Goal: Communication & Community: Share content

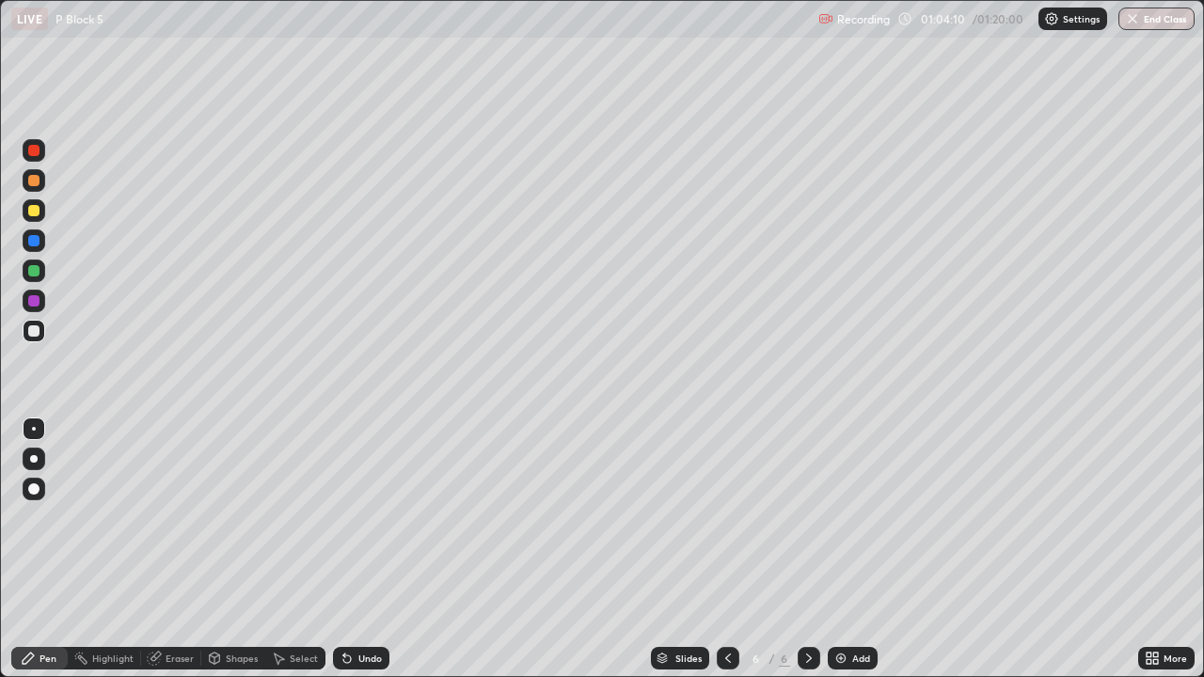
scroll to position [677, 1204]
click at [40, 210] on div at bounding box center [34, 210] width 23 height 23
click at [1146, 653] on icon at bounding box center [1148, 655] width 5 height 5
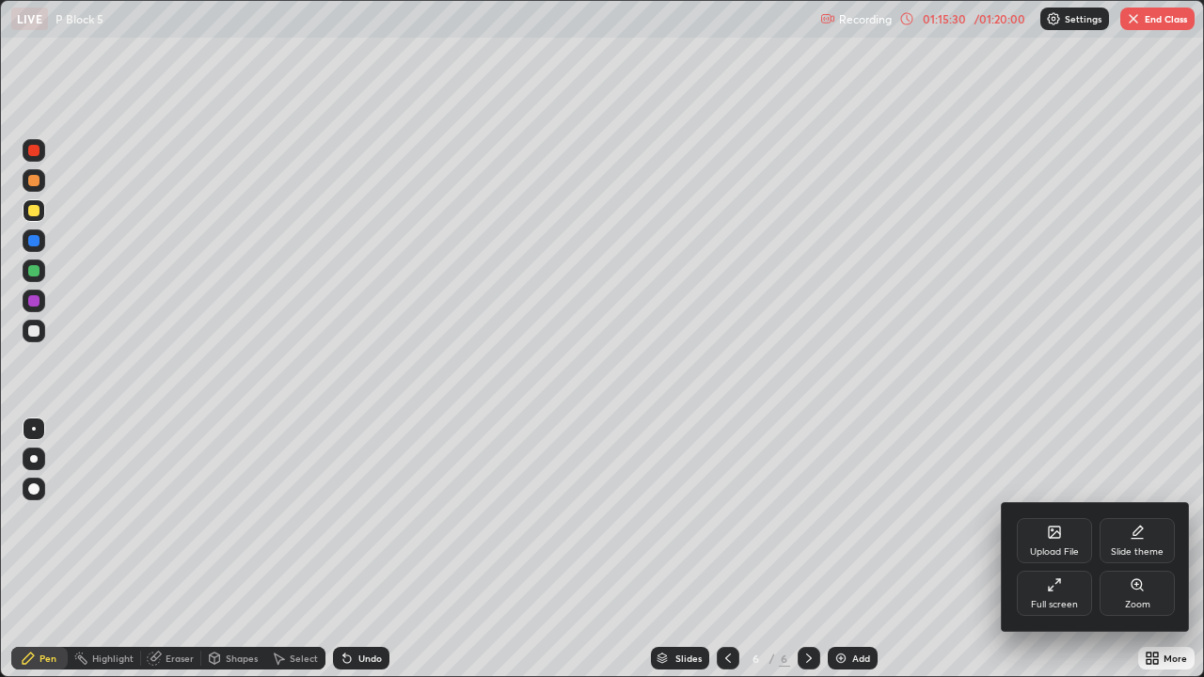
click at [1057, 542] on div "Upload File" at bounding box center [1053, 540] width 75 height 45
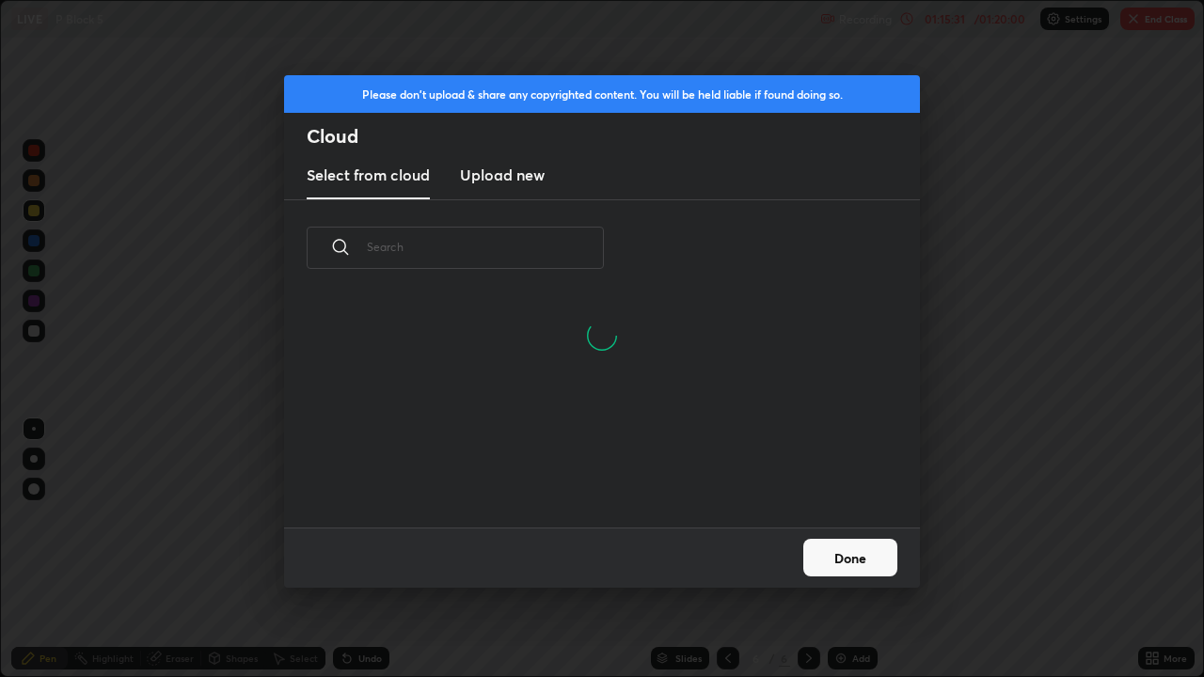
scroll to position [141, 604]
click at [559, 263] on input "text" at bounding box center [485, 247] width 237 height 80
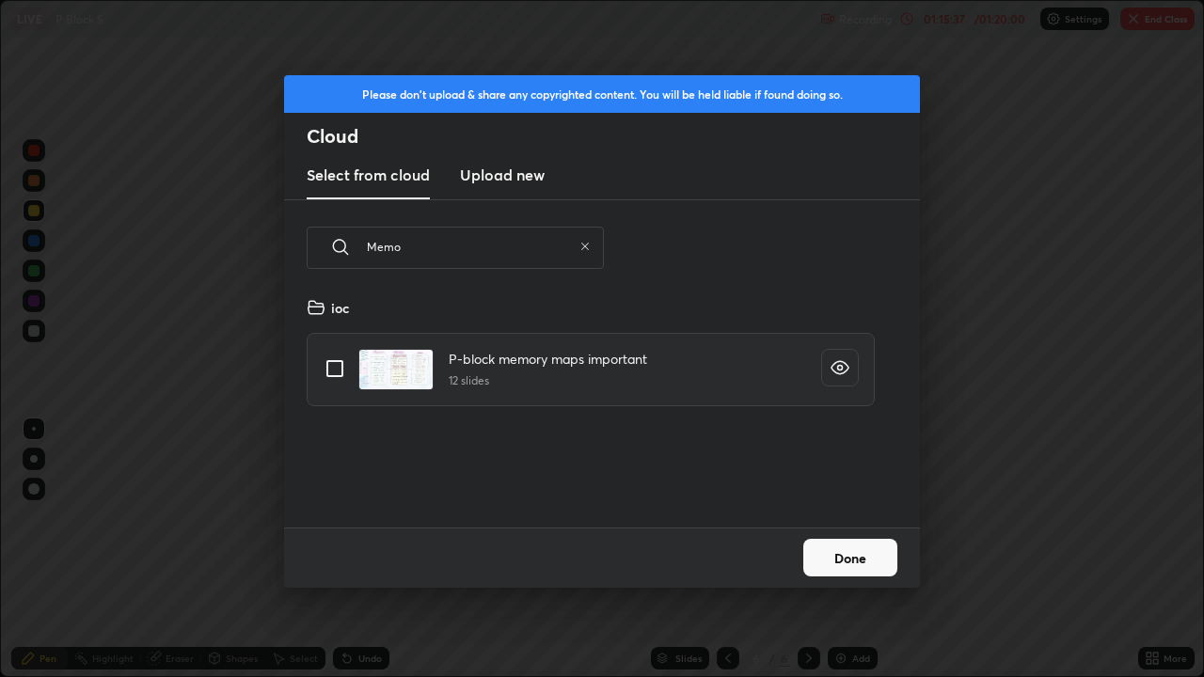
scroll to position [231, 604]
type input "Memo"
click at [344, 376] on input "grid" at bounding box center [334, 368] width 39 height 39
checkbox input "true"
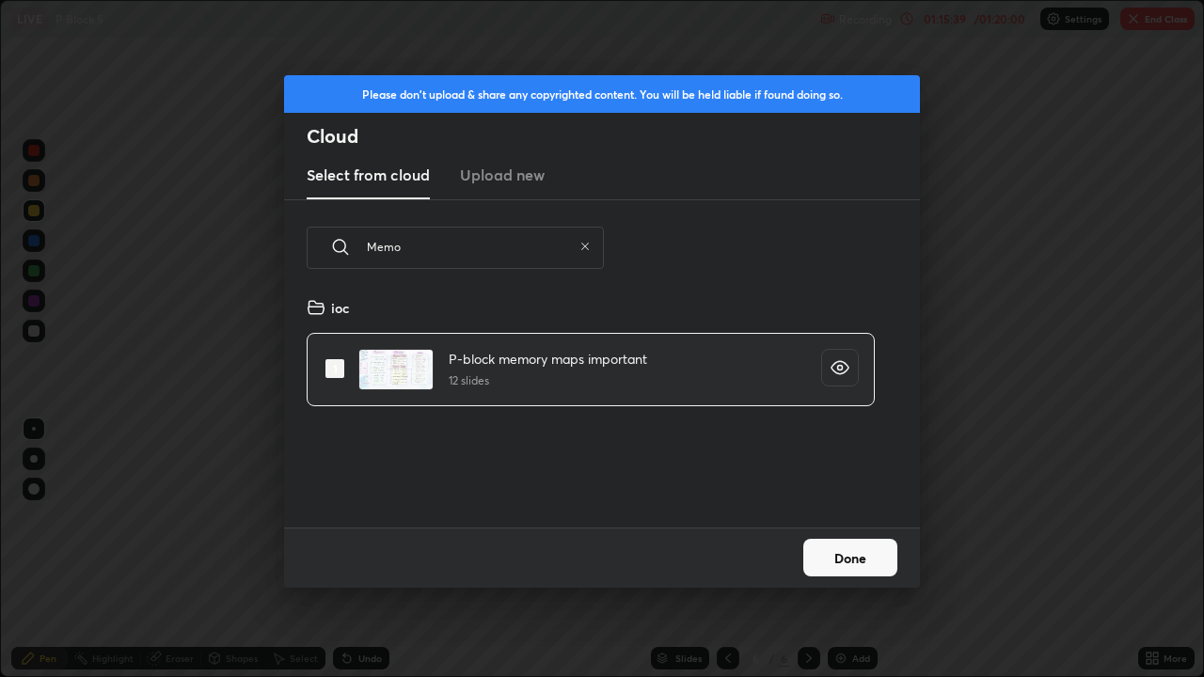
click at [859, 562] on button "Done" at bounding box center [850, 558] width 94 height 38
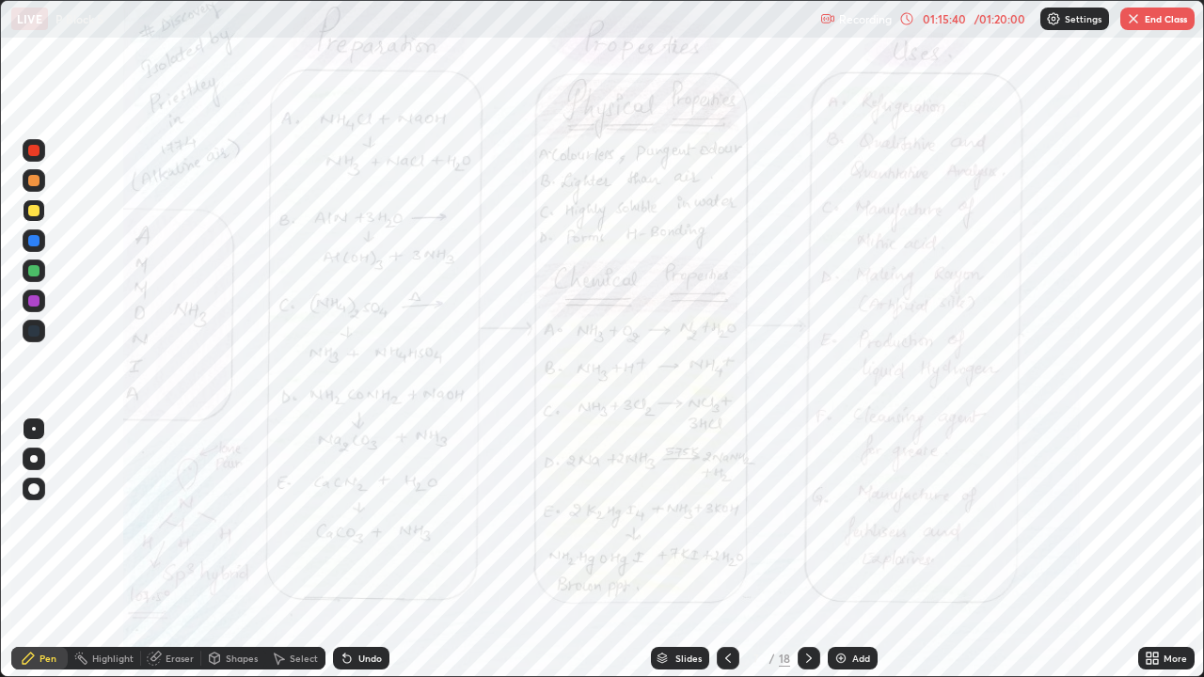
click at [696, 651] on div "Slides" at bounding box center [680, 658] width 58 height 23
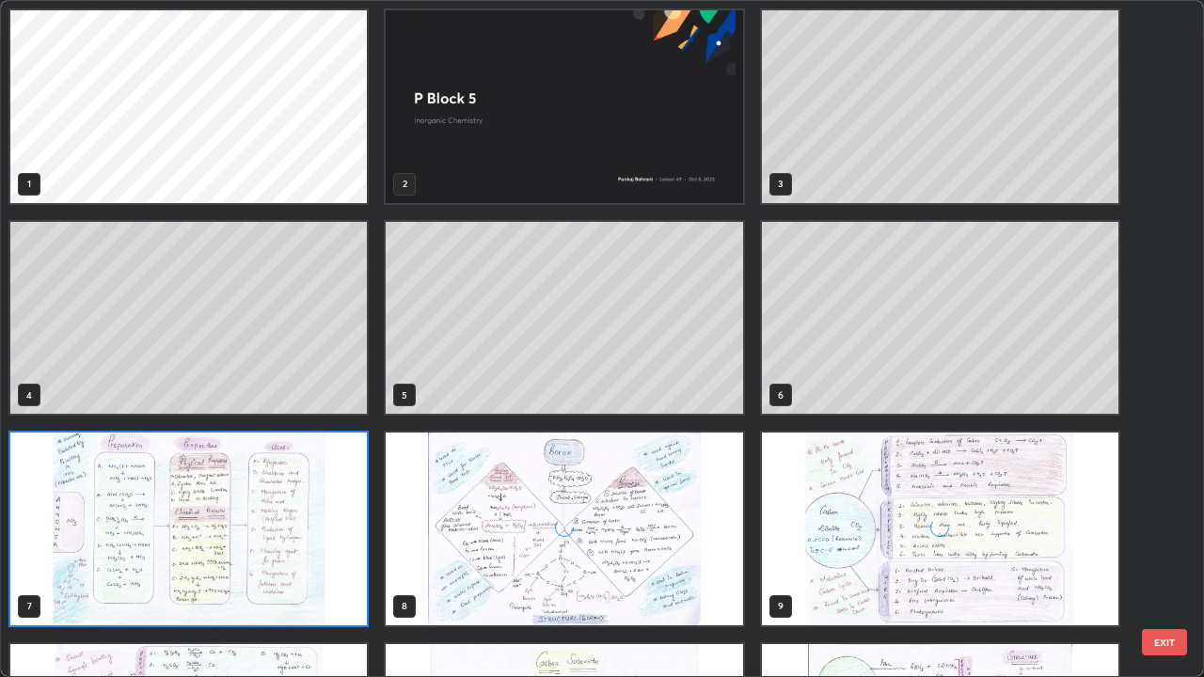
scroll to position [669, 1192]
click at [733, 578] on div "grid" at bounding box center [564, 529] width 356 height 193
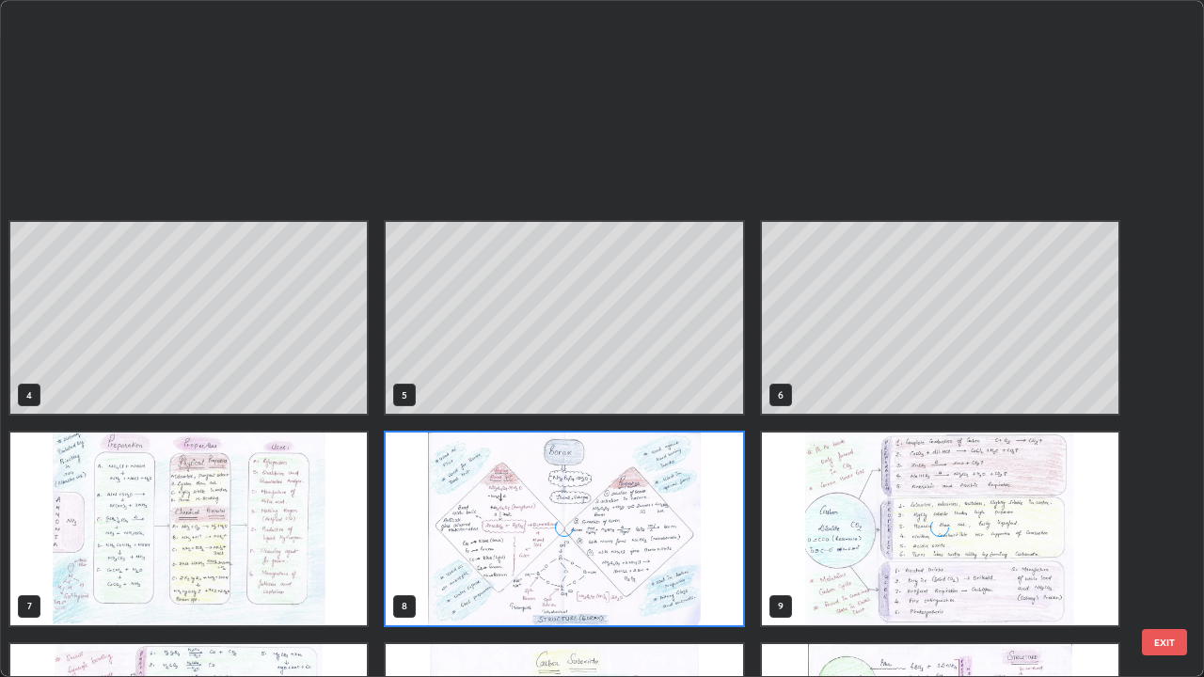
scroll to position [591, 0]
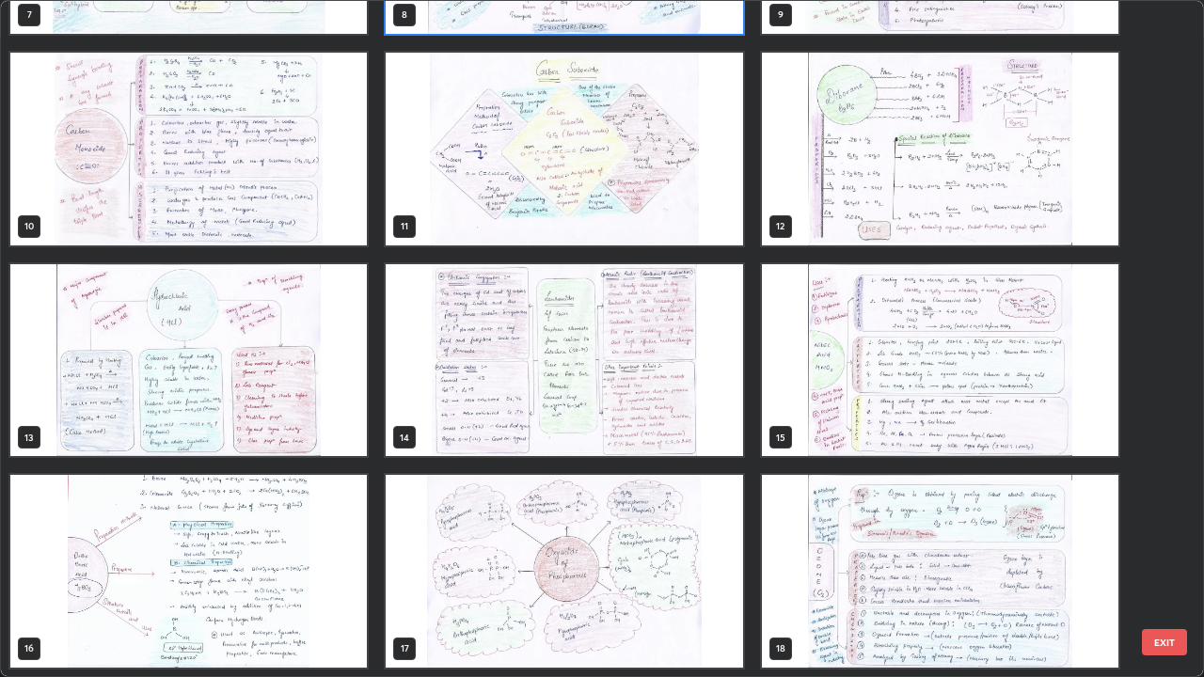
click at [885, 168] on img "grid" at bounding box center [940, 149] width 356 height 193
click at [892, 165] on img "grid" at bounding box center [940, 149] width 356 height 193
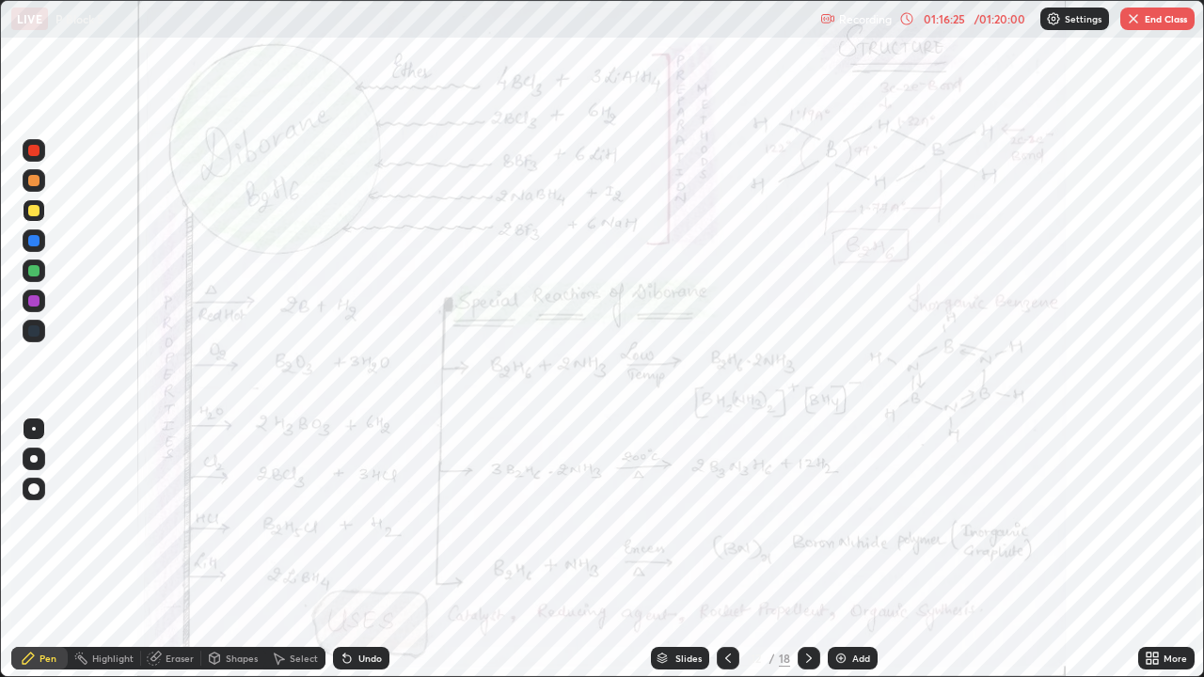
click at [1149, 24] on button "End Class" at bounding box center [1157, 19] width 74 height 23
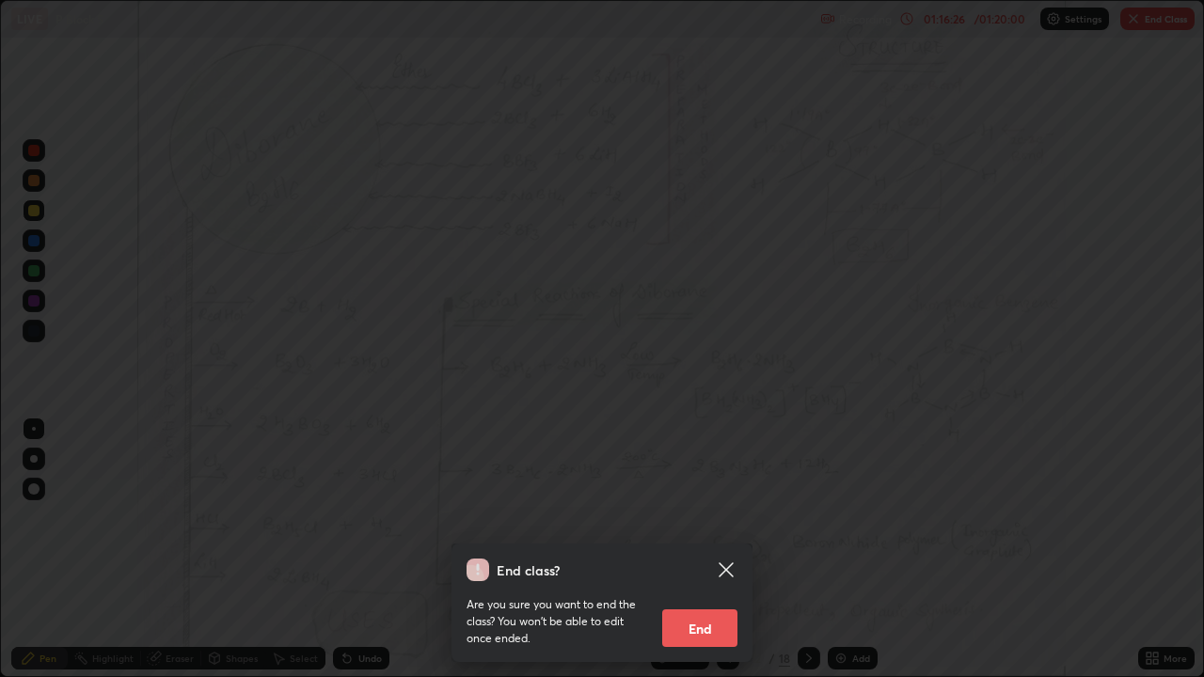
click at [715, 615] on button "End" at bounding box center [699, 628] width 75 height 38
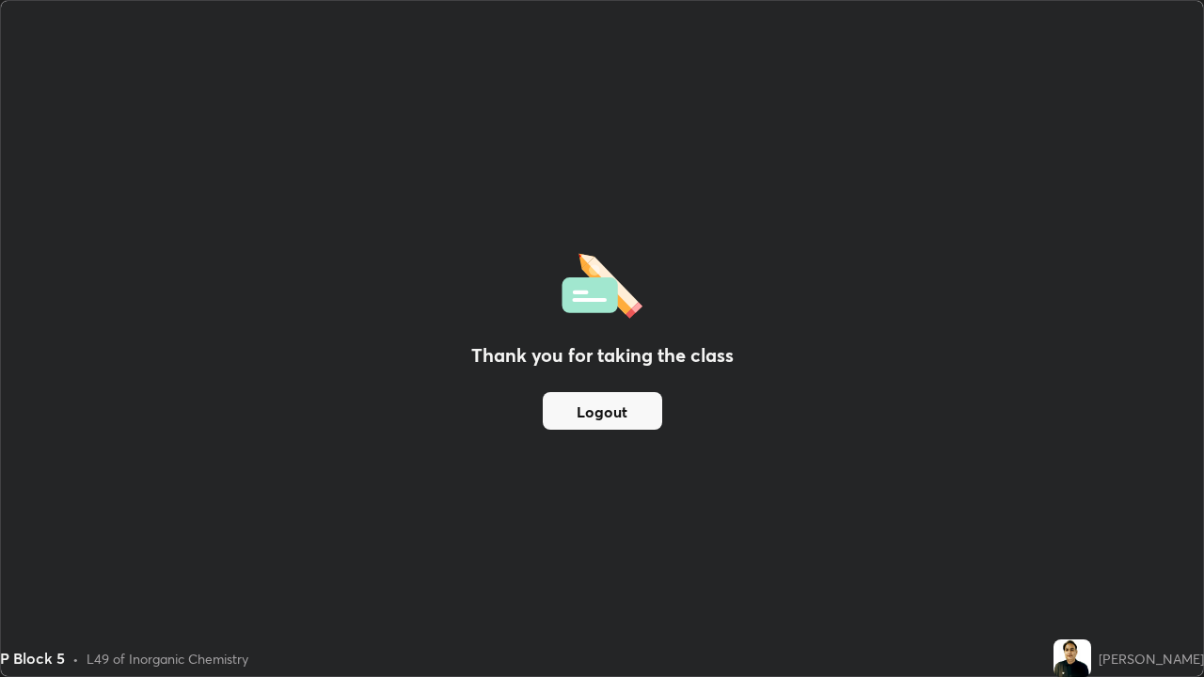
click at [636, 415] on button "Logout" at bounding box center [602, 411] width 119 height 38
